Goal: Navigation & Orientation: Understand site structure

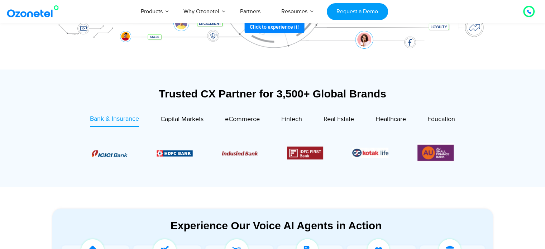
scroll to position [215, 0]
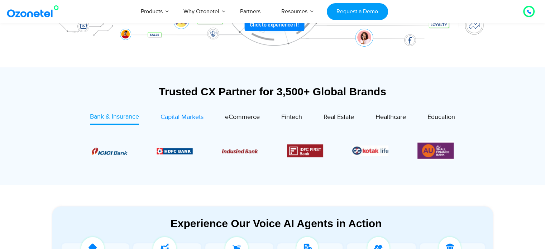
click at [166, 118] on span "Capital Markets" at bounding box center [182, 117] width 43 height 8
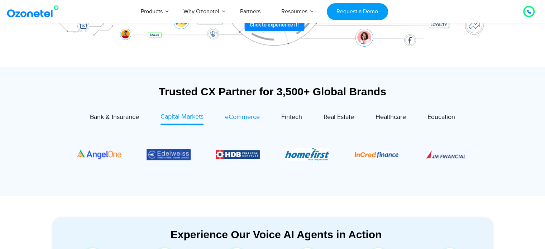
click at [253, 117] on span "eCommerce" at bounding box center [242, 117] width 35 height 8
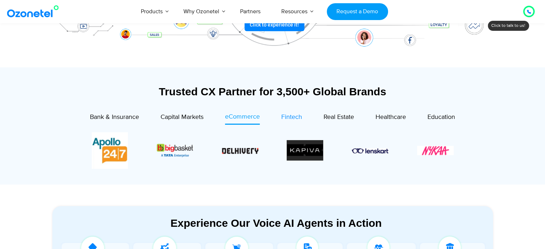
click at [283, 117] on span "Fintech" at bounding box center [292, 117] width 21 height 8
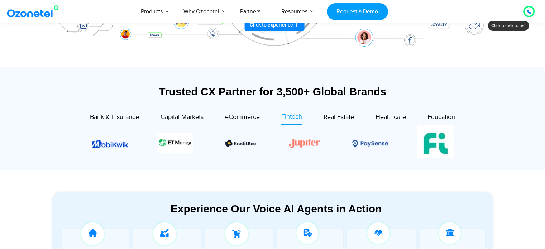
click at [102, 144] on div "Image Carousel" at bounding box center [273, 143] width 362 height 37
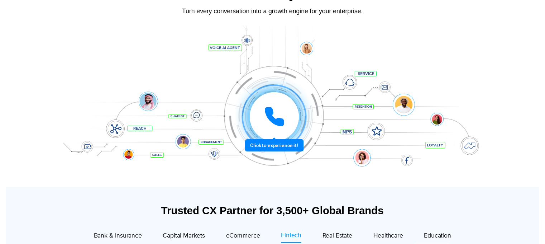
scroll to position [0, 0]
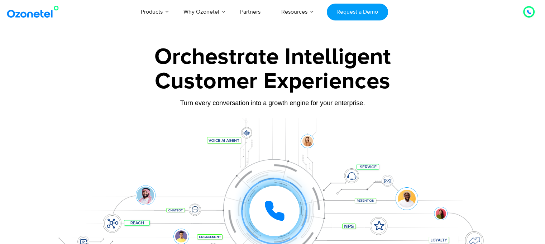
click at [36, 13] on img at bounding box center [34, 11] width 58 height 13
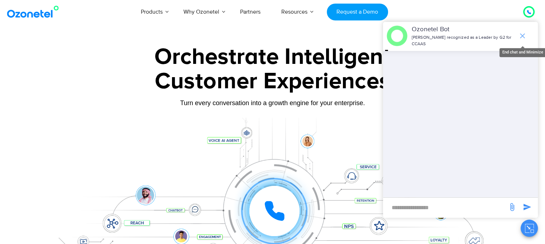
click at [521, 32] on icon "end chat or minimize" at bounding box center [523, 36] width 9 height 9
